Goal: Obtain resource: Download file/media

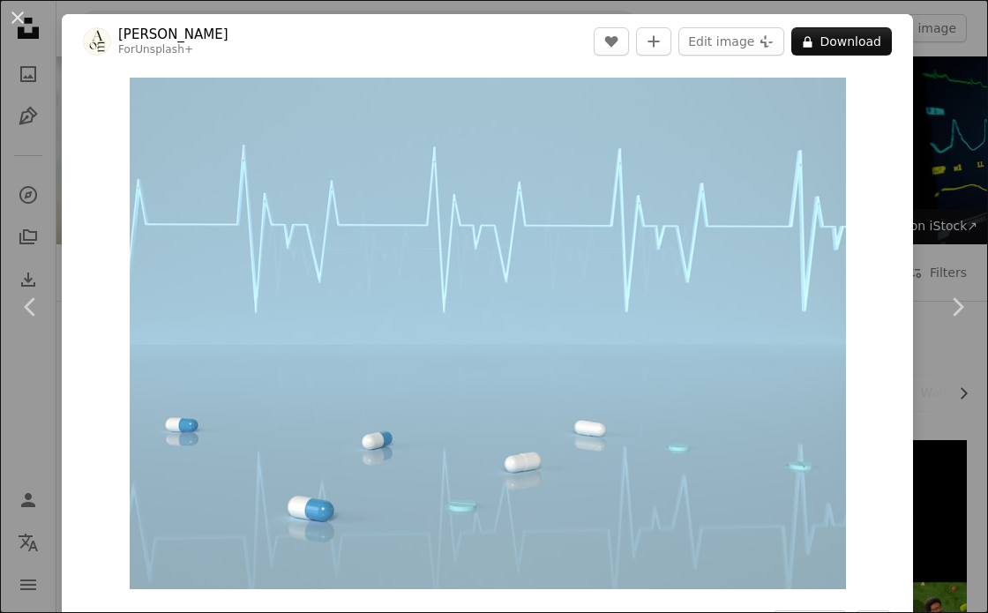
scroll to position [1321, 0]
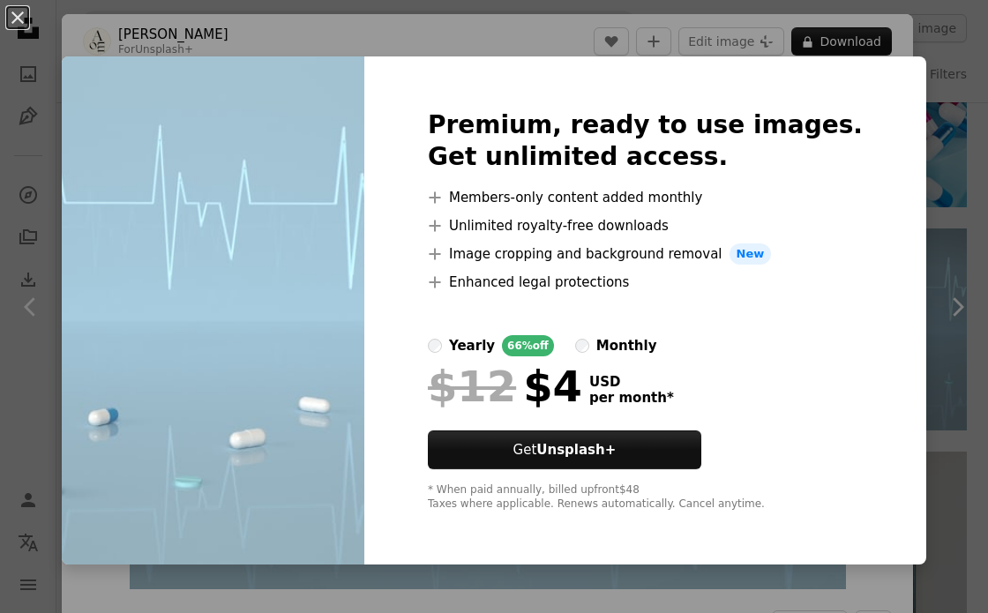
click at [923, 238] on div "An X shape Premium, ready to use images. Get unlimited access. A plus sign Memb…" at bounding box center [494, 306] width 988 height 613
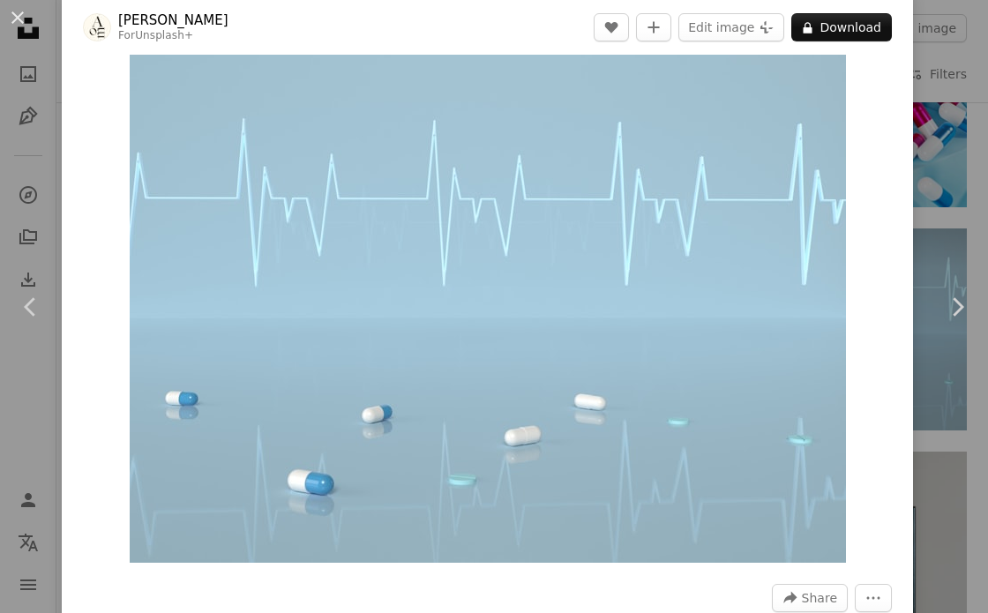
scroll to position [32, 0]
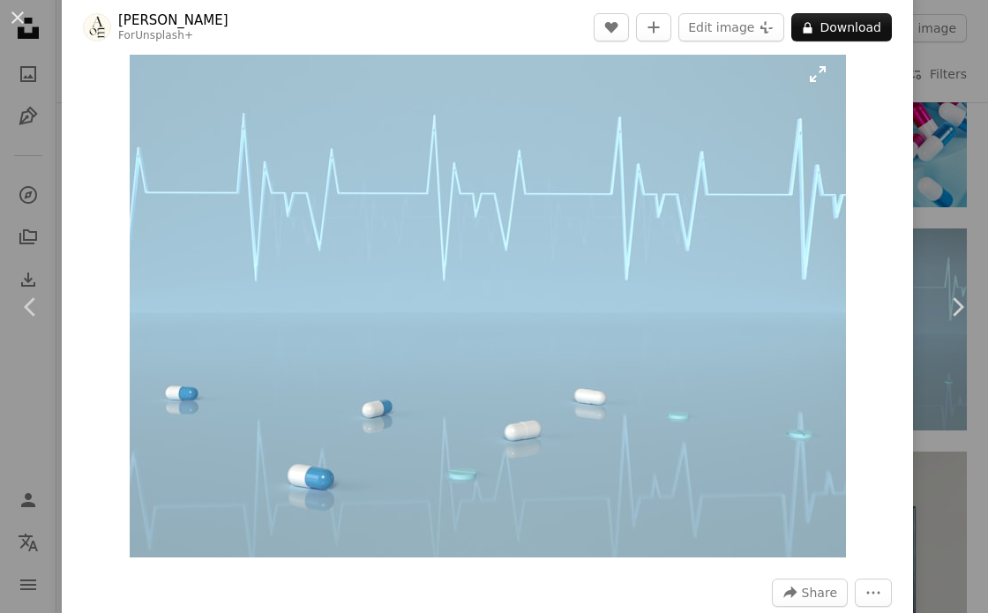
click at [767, 312] on img "Zoom in on this image" at bounding box center [488, 302] width 716 height 512
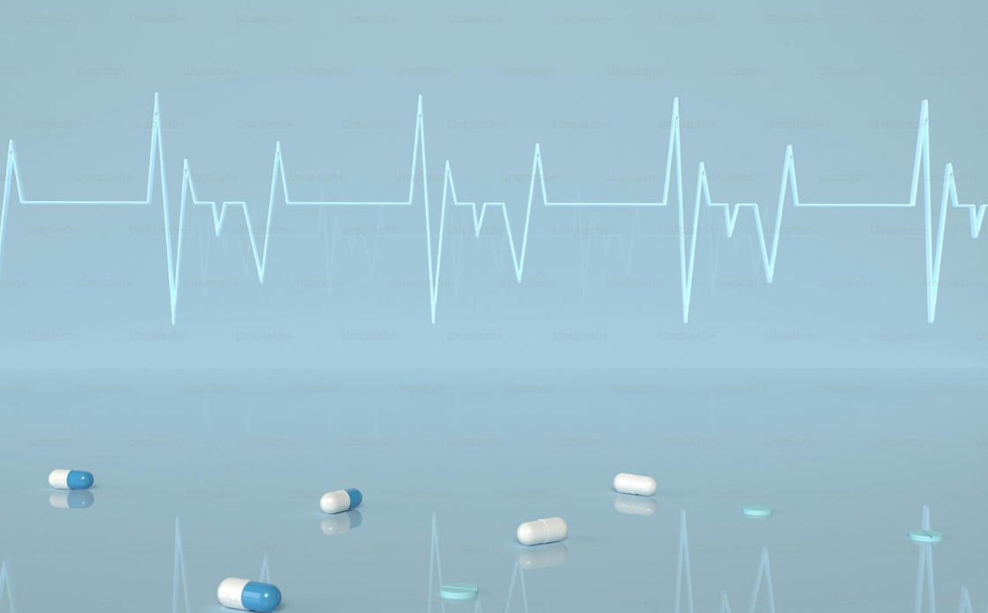
scroll to position [46, 0]
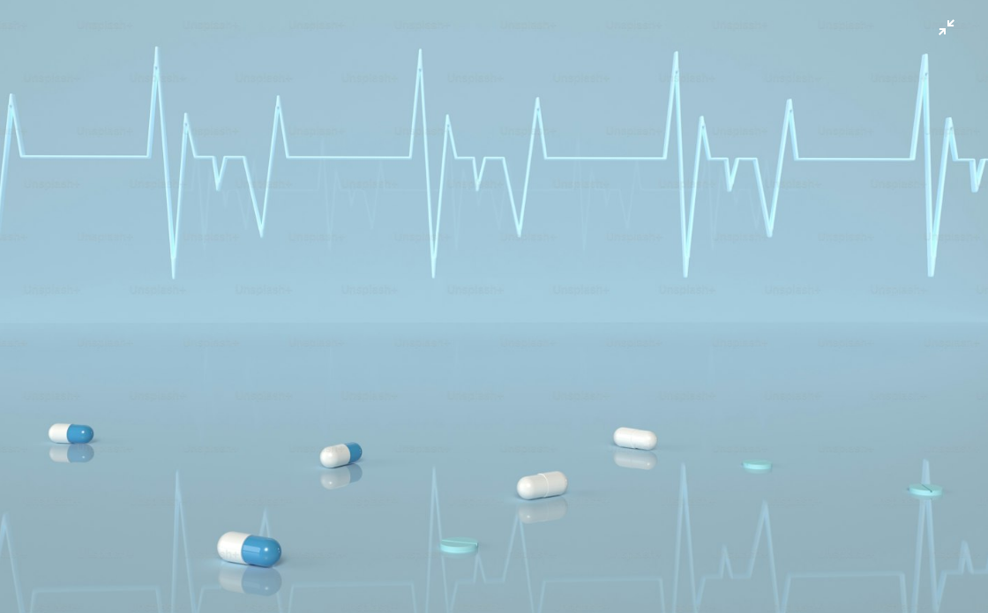
click at [824, 281] on img "Zoom out on this image" at bounding box center [494, 306] width 990 height 707
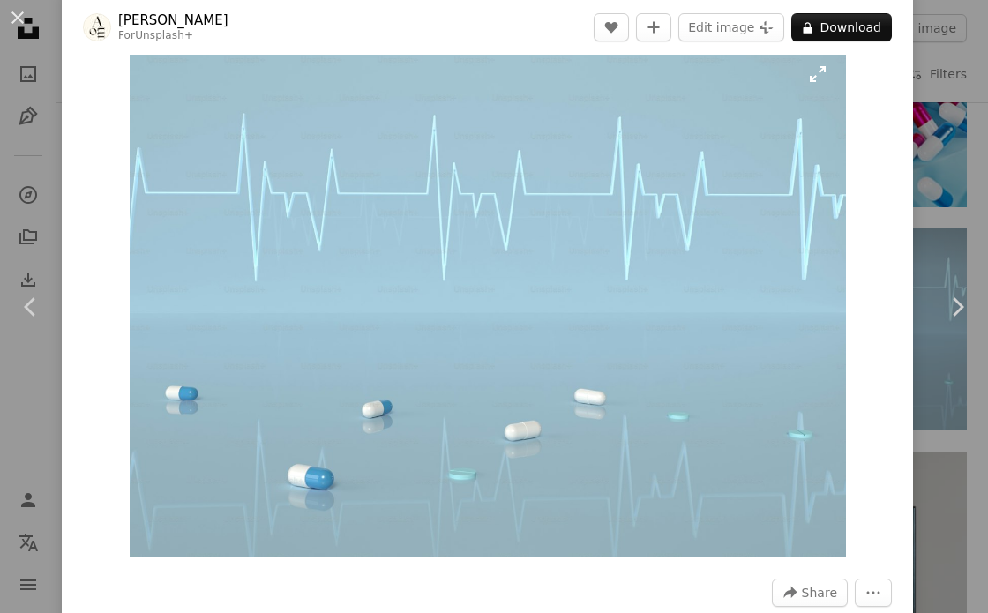
click at [729, 328] on img "Zoom in on this image" at bounding box center [488, 302] width 716 height 512
